Goal: Information Seeking & Learning: Compare options

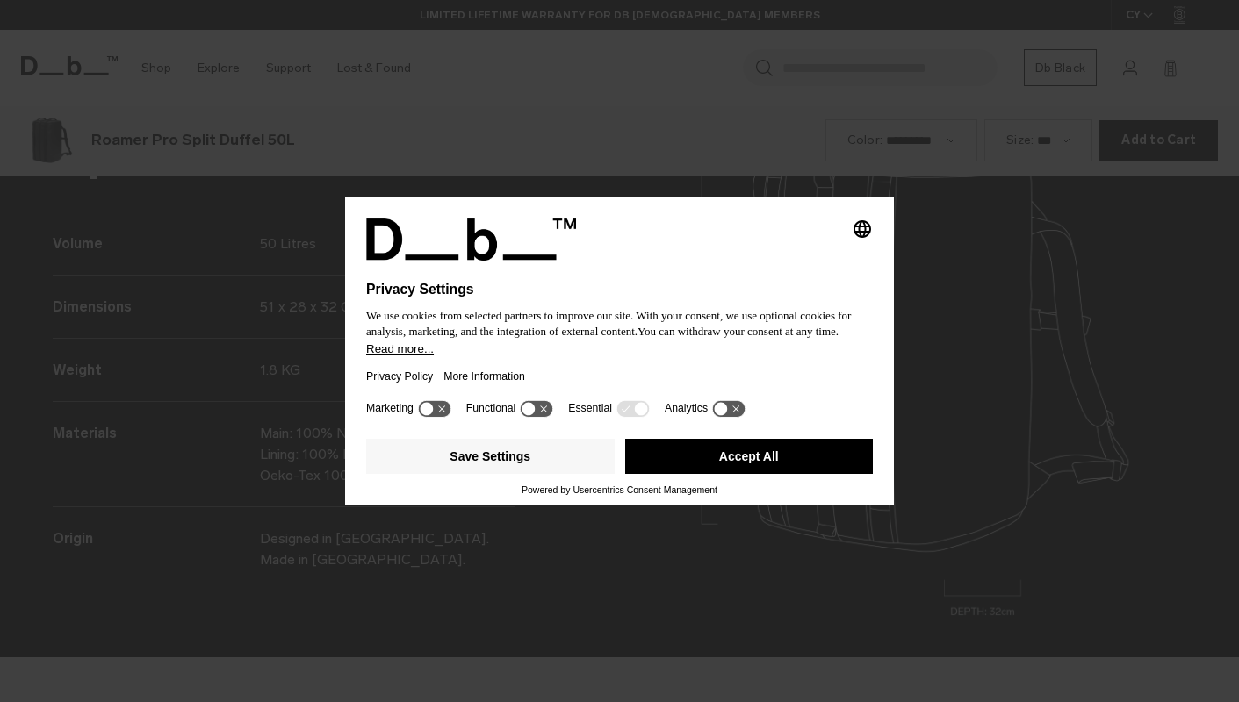
scroll to position [2107, 0]
